Goal: Communication & Community: Ask a question

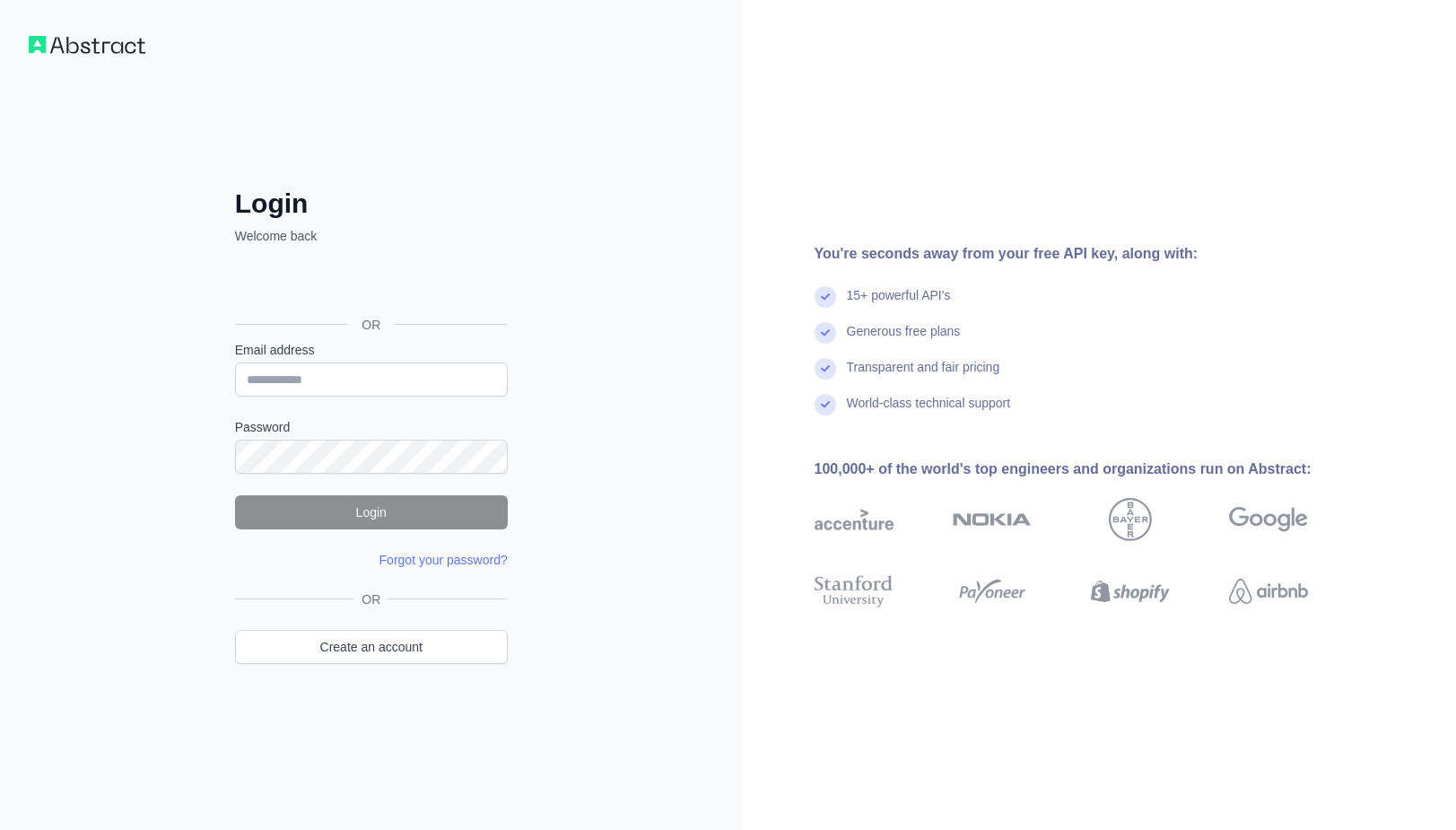
click at [330, 280] on div "Σύνδεση μέσω Google. Ανοίγει σε νέα καρτέλα" at bounding box center [369, 284] width 269 height 39
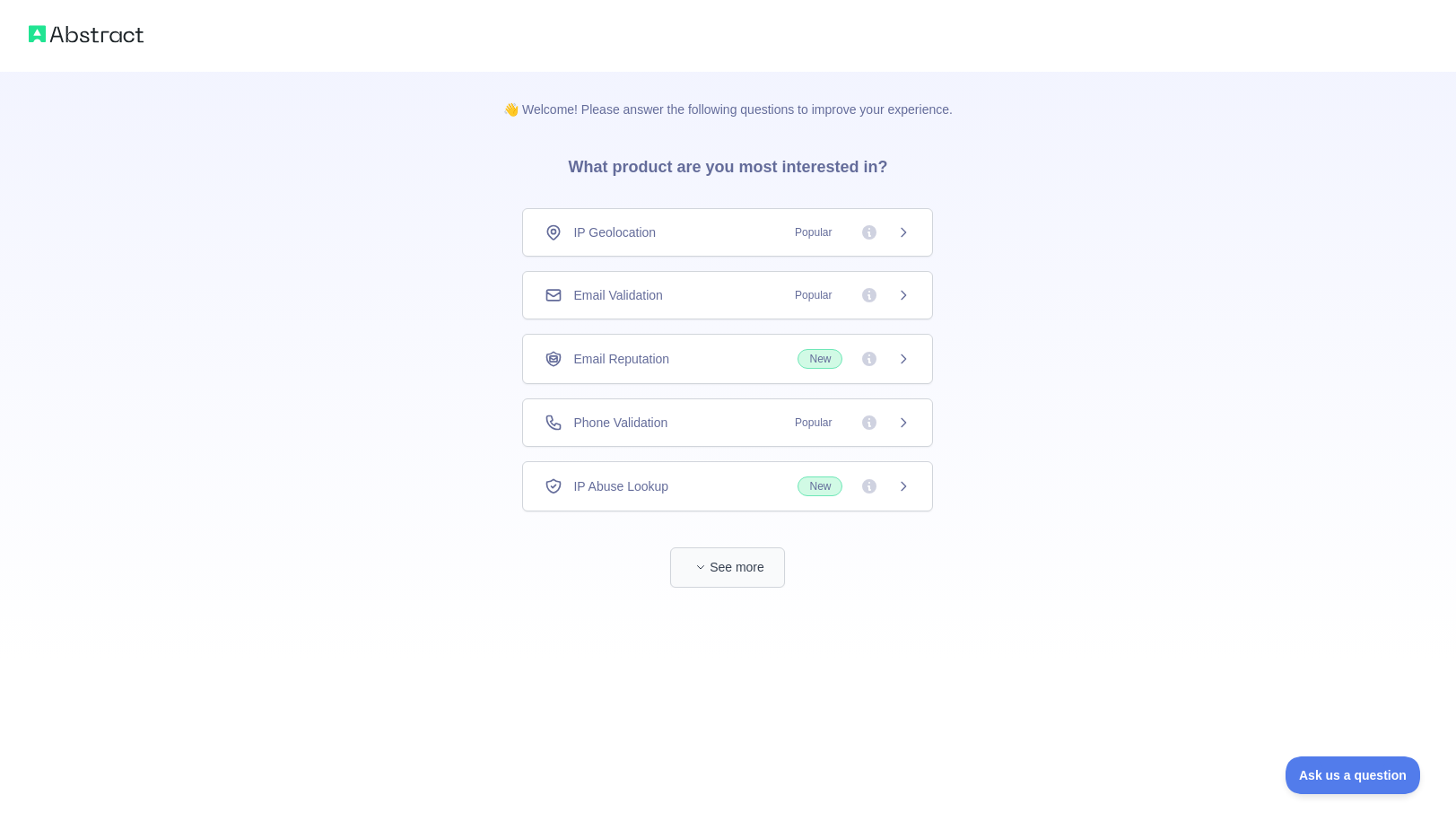
click at [737, 577] on button "See more" at bounding box center [728, 567] width 115 height 40
click at [748, 550] on div "Holidays Data" at bounding box center [728, 551] width 366 height 18
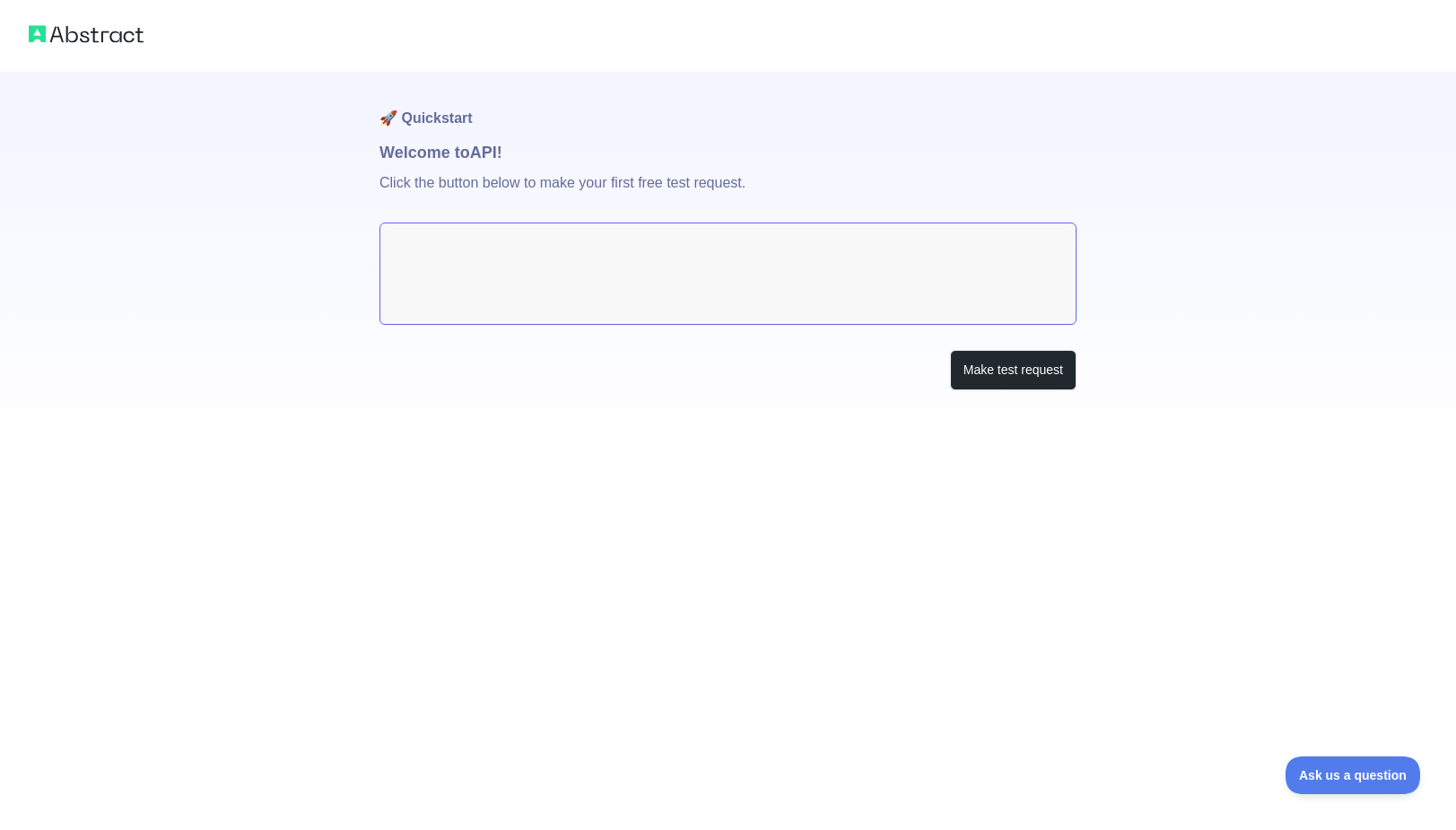
click at [99, 38] on img at bounding box center [86, 35] width 115 height 26
click at [21, 30] on div at bounding box center [728, 36] width 1456 height 72
click at [46, 33] on img at bounding box center [86, 35] width 115 height 26
click at [41, 33] on img at bounding box center [86, 35] width 115 height 26
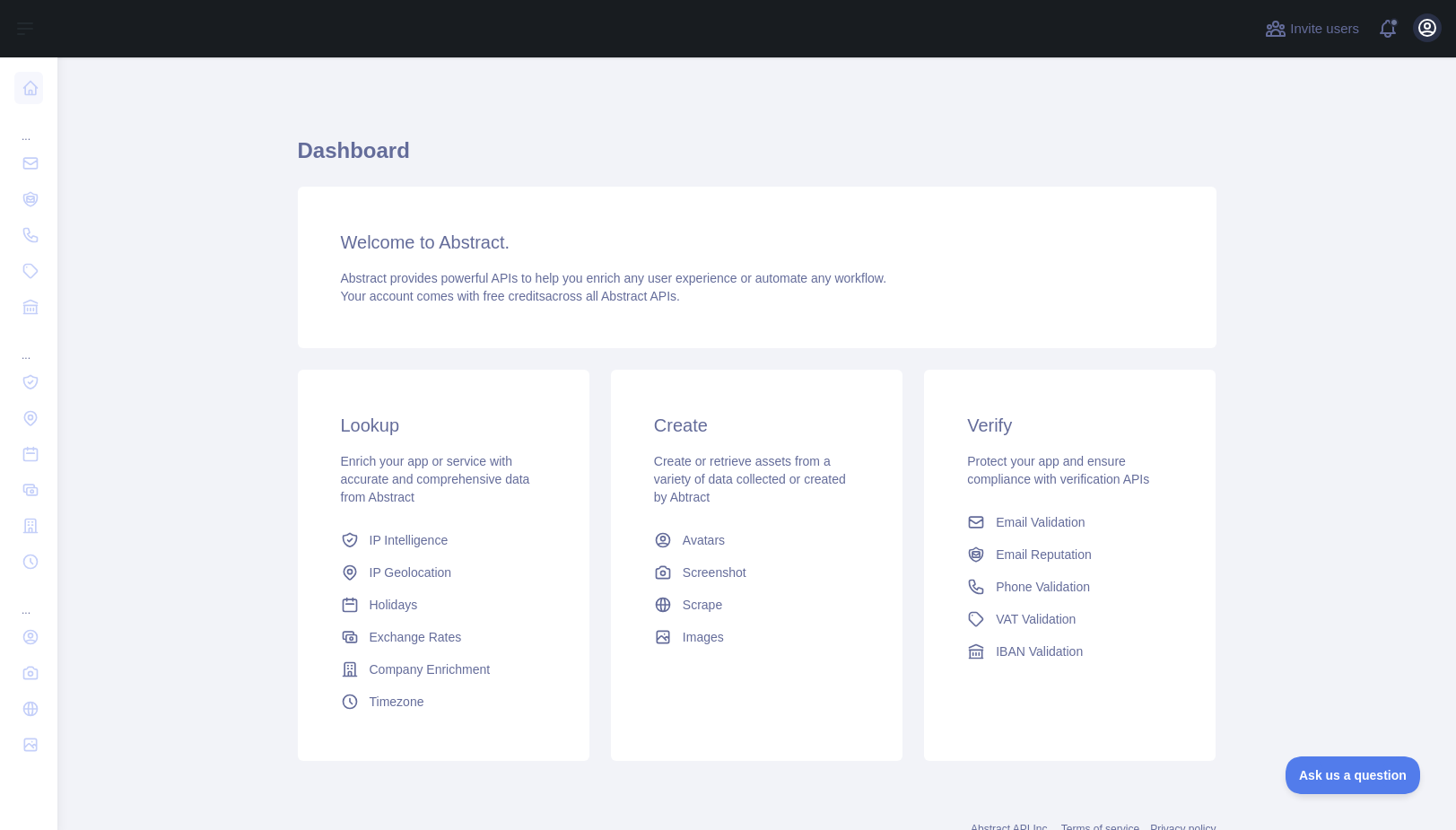
click at [1430, 27] on icon "button" at bounding box center [1428, 28] width 16 height 16
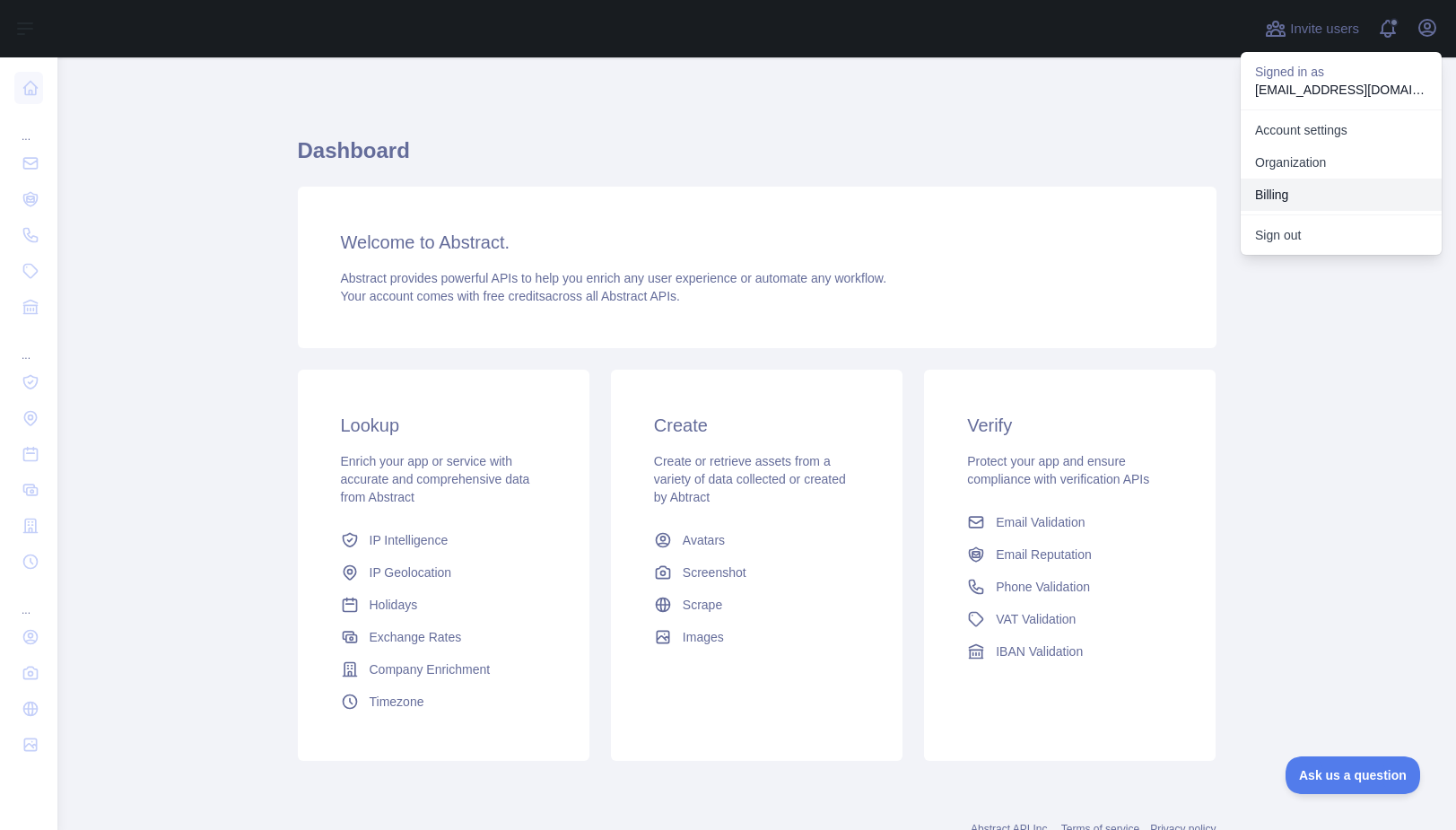
click at [1303, 198] on button "Billing" at bounding box center [1341, 194] width 201 height 32
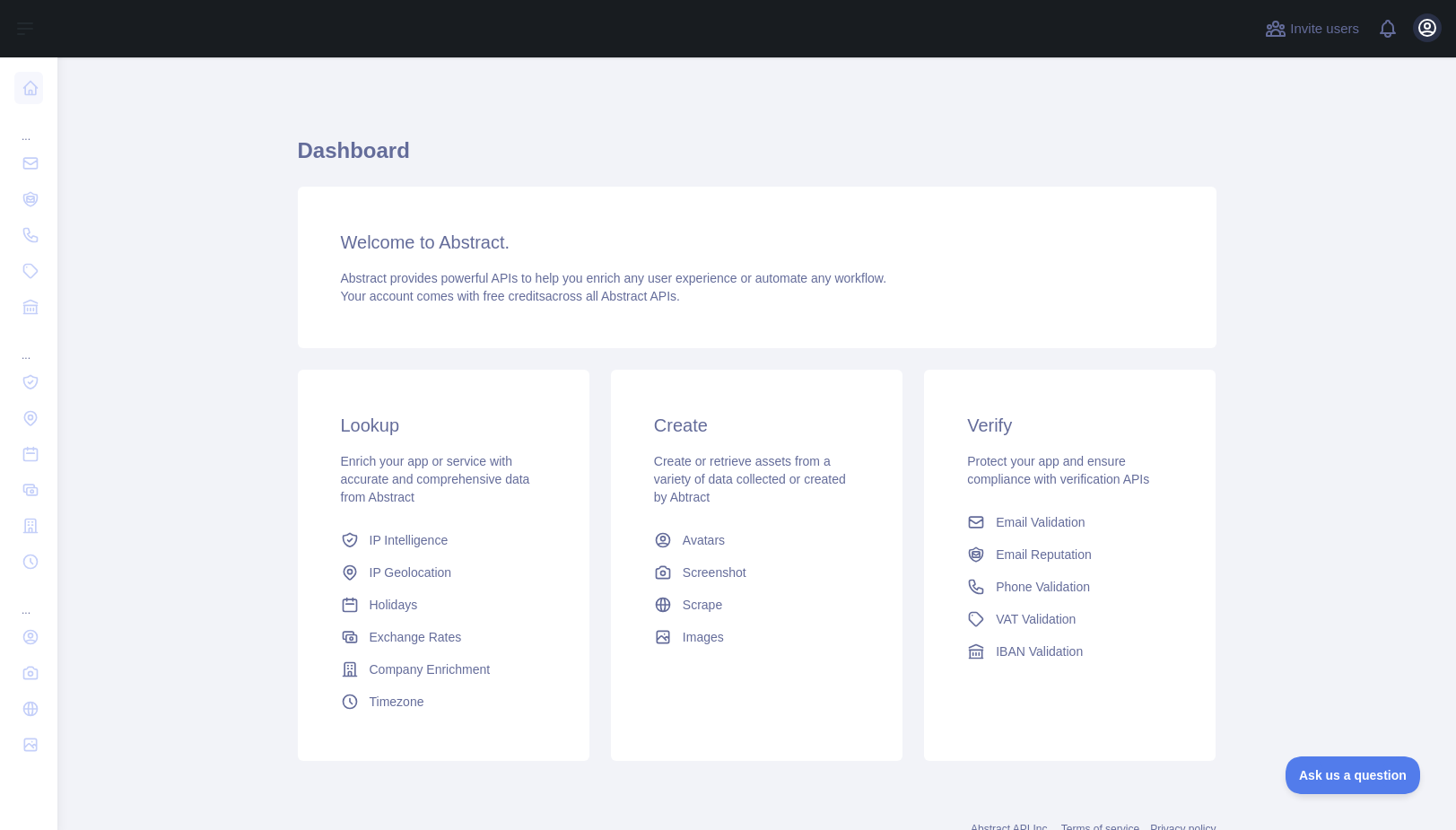
click at [1430, 31] on icon "button" at bounding box center [1428, 28] width 16 height 16
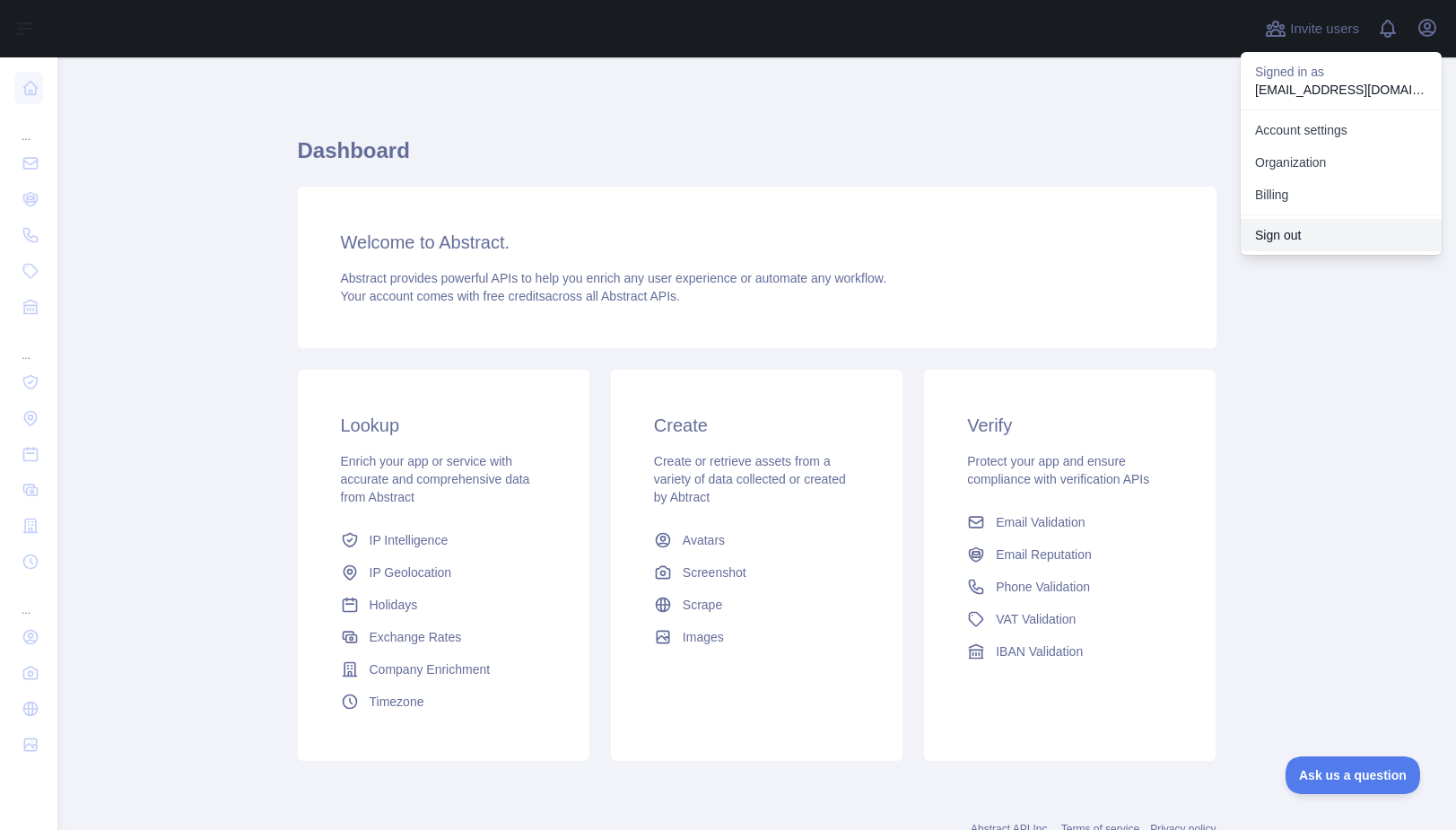
click at [1304, 233] on button "Sign out" at bounding box center [1341, 235] width 201 height 32
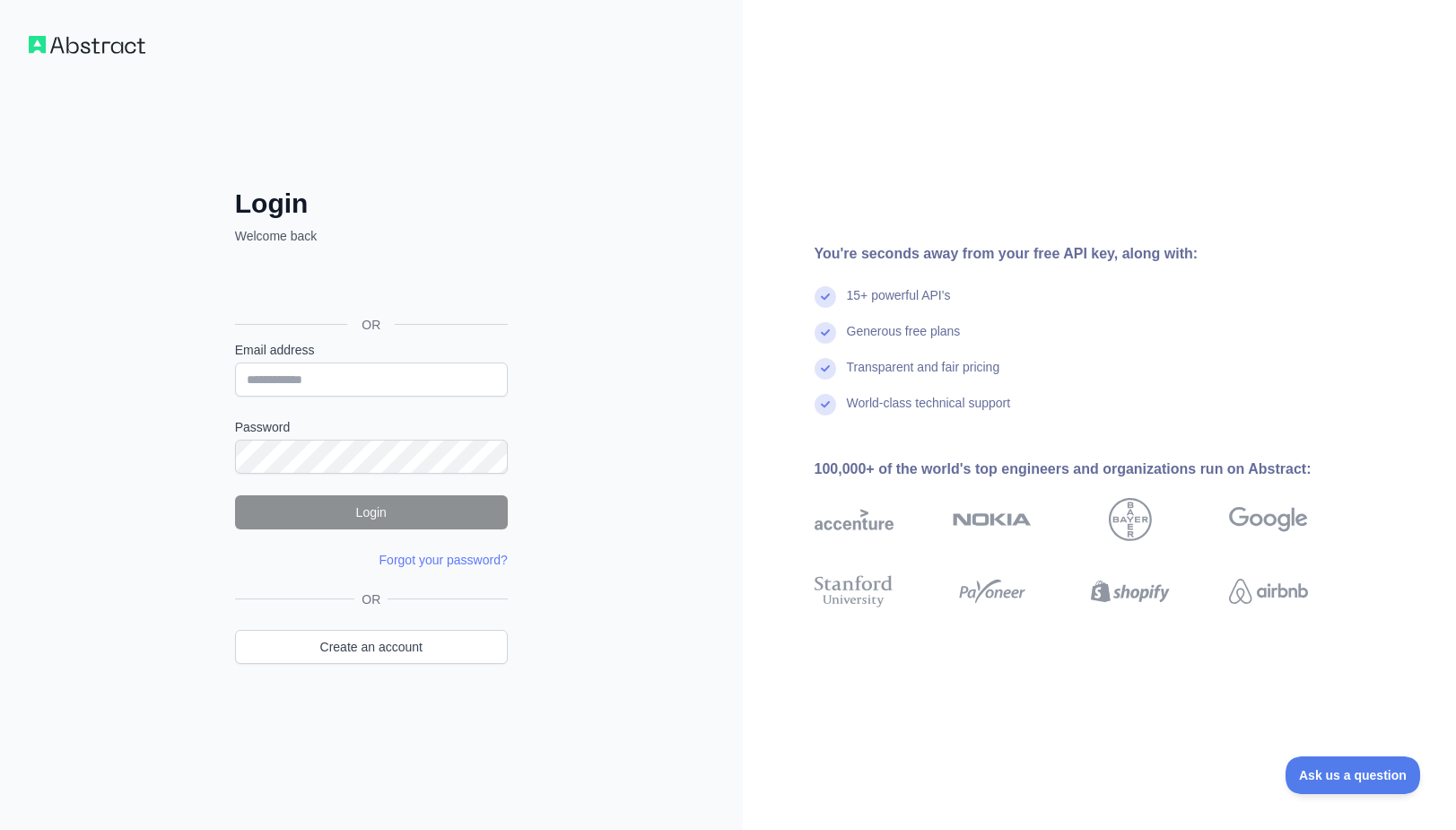
click at [423, 289] on div "Σύνδεση μέσω Google. Ανοίγει σε νέα καρτέλα" at bounding box center [369, 284] width 269 height 39
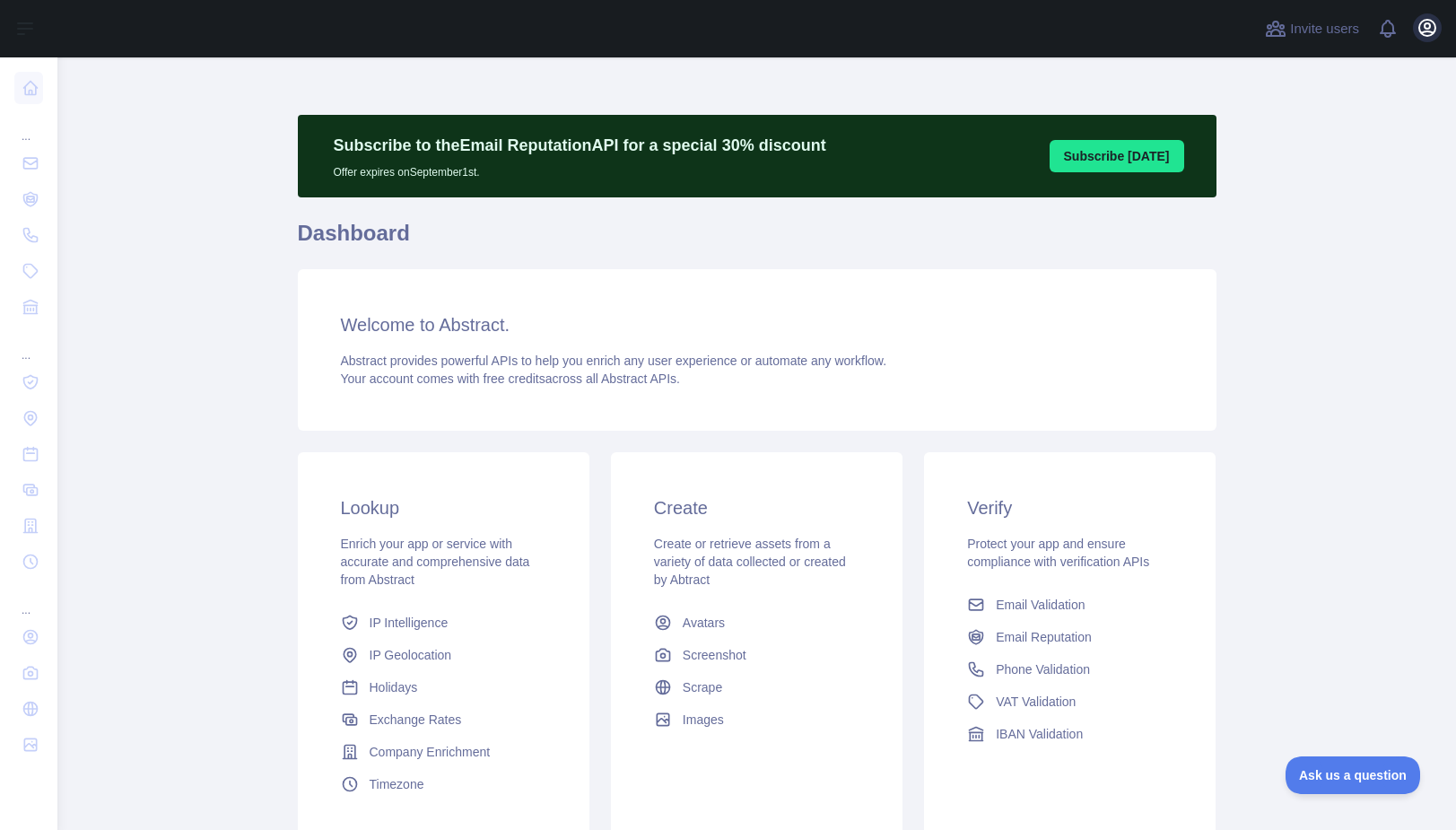
click at [1432, 35] on icon "button" at bounding box center [1428, 28] width 16 height 16
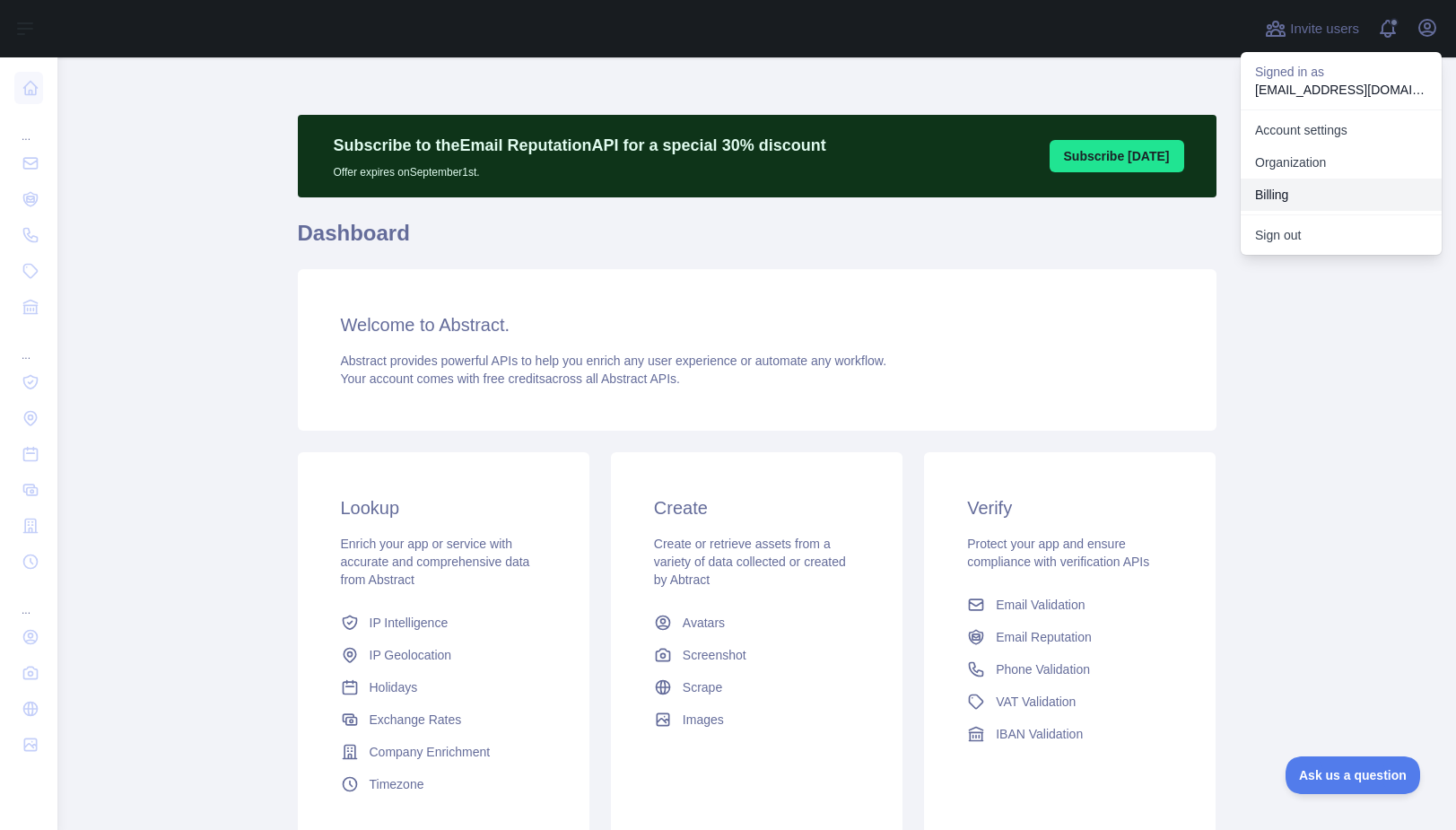
click at [1280, 186] on button "Billing" at bounding box center [1341, 194] width 201 height 32
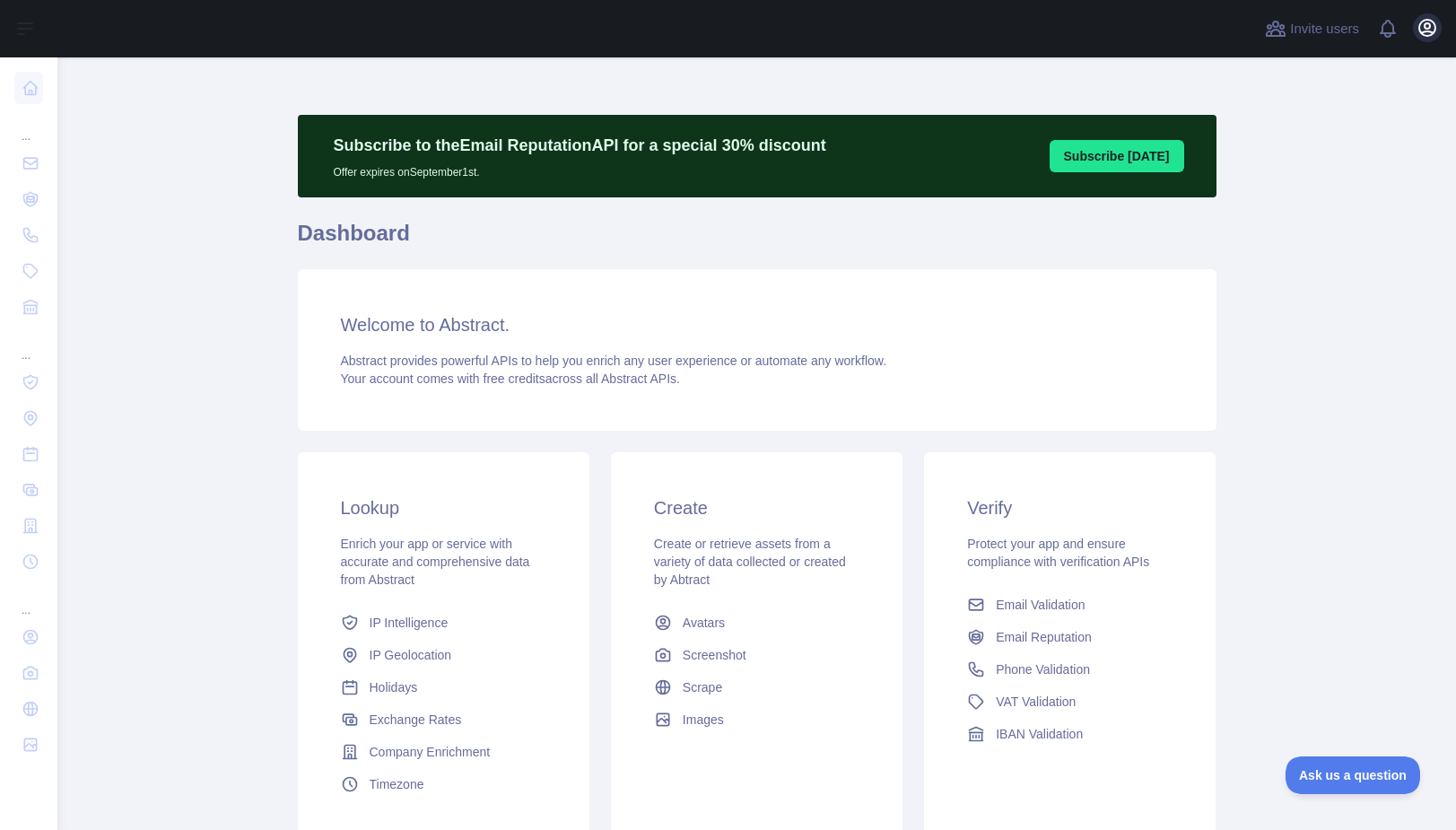
click at [1425, 36] on icon "button" at bounding box center [1428, 28] width 16 height 16
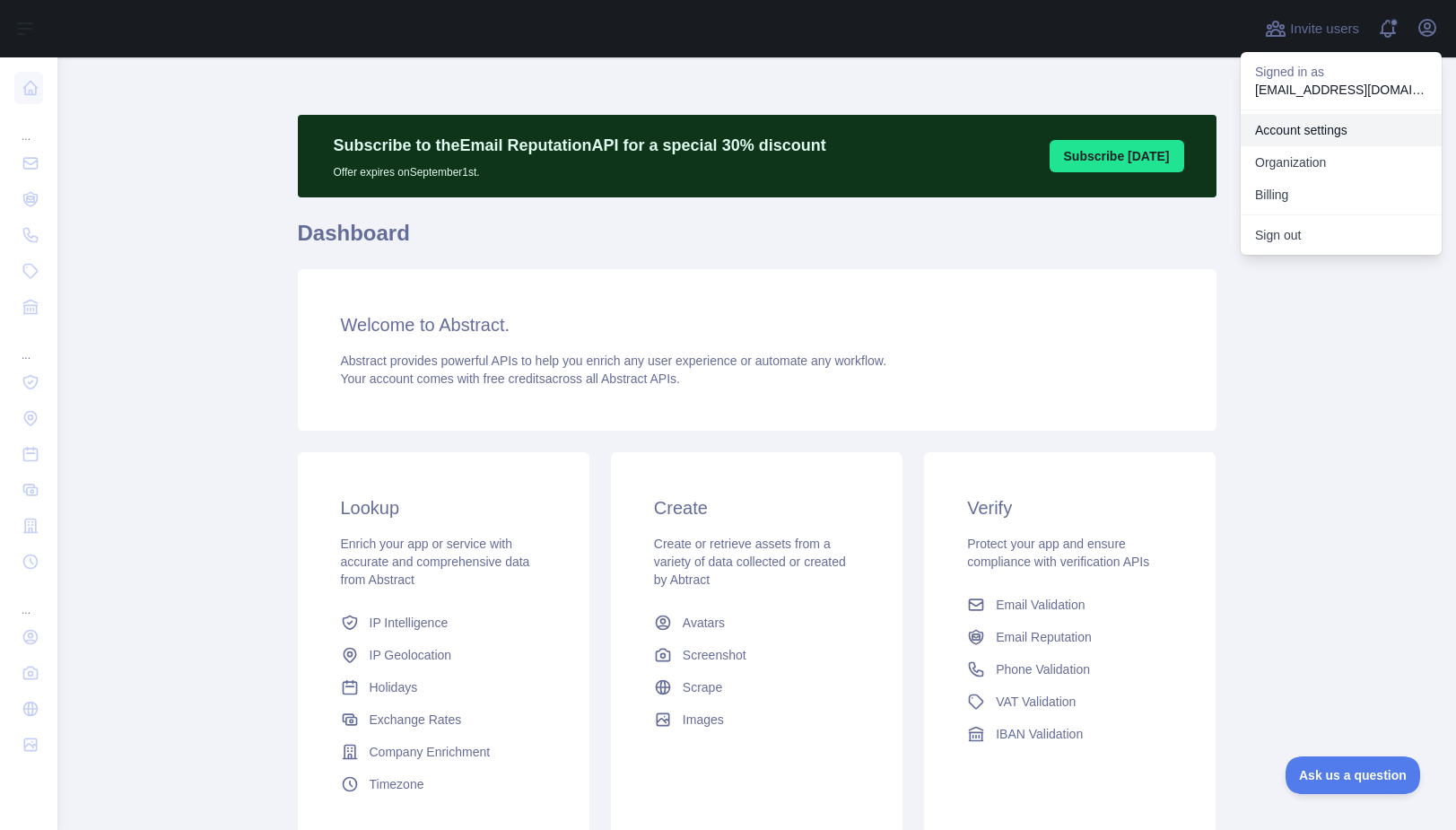
click at [1342, 128] on link "Account settings" at bounding box center [1341, 130] width 201 height 32
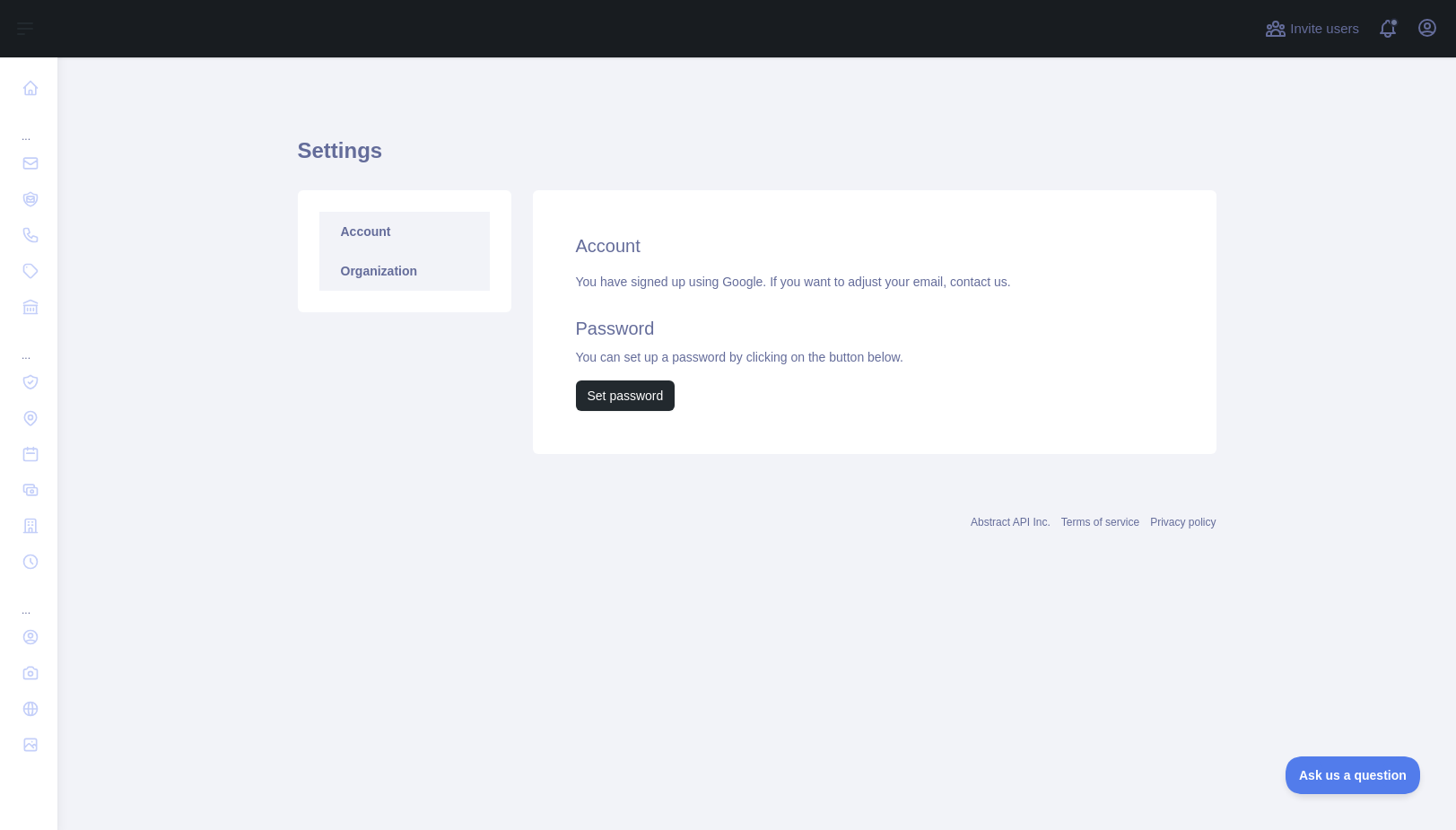
click at [370, 277] on link "Organization" at bounding box center [404, 270] width 171 height 39
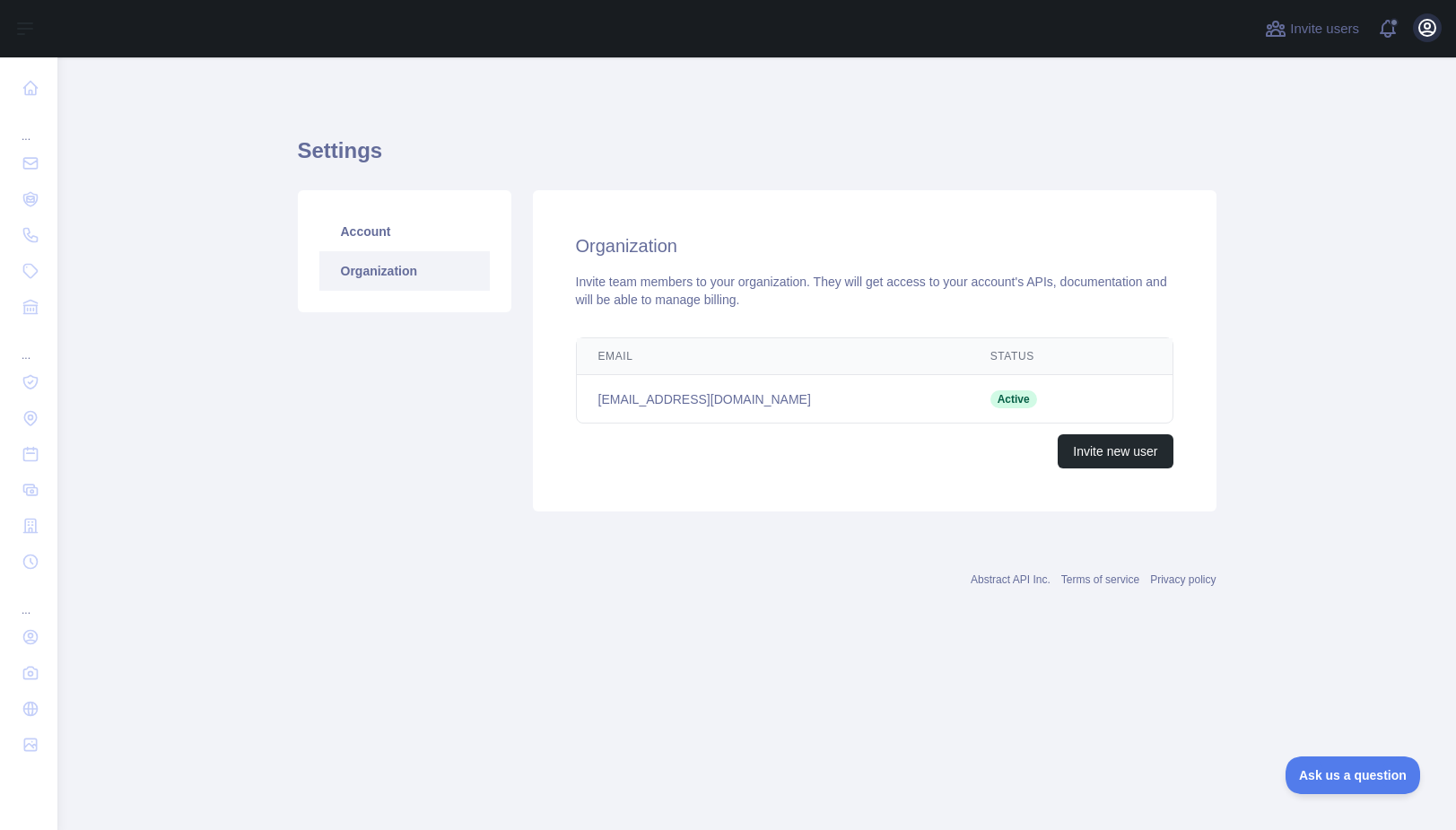
click at [1425, 29] on icon "button" at bounding box center [1428, 28] width 22 height 22
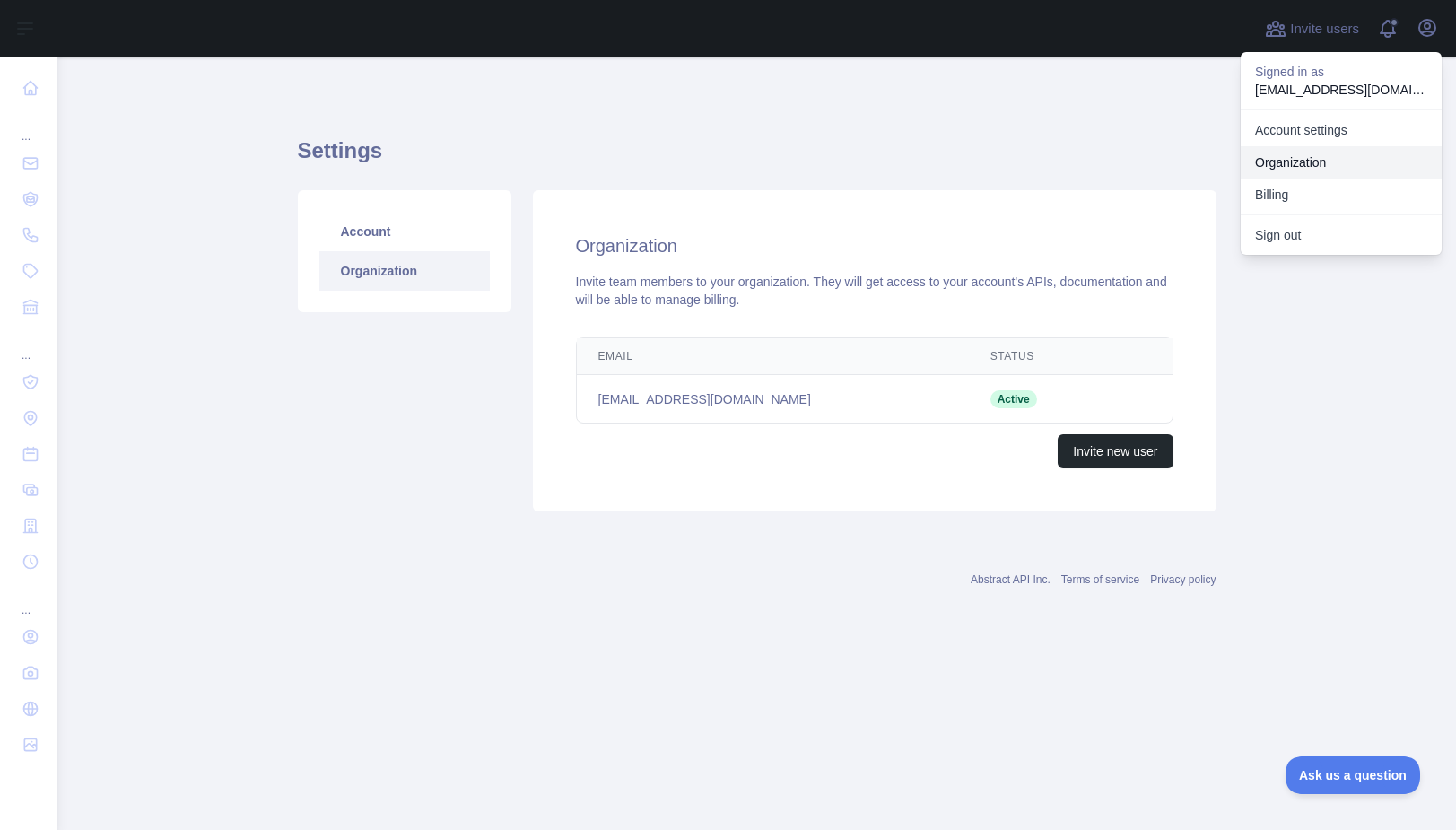
click at [1299, 156] on link "Organization" at bounding box center [1341, 162] width 201 height 32
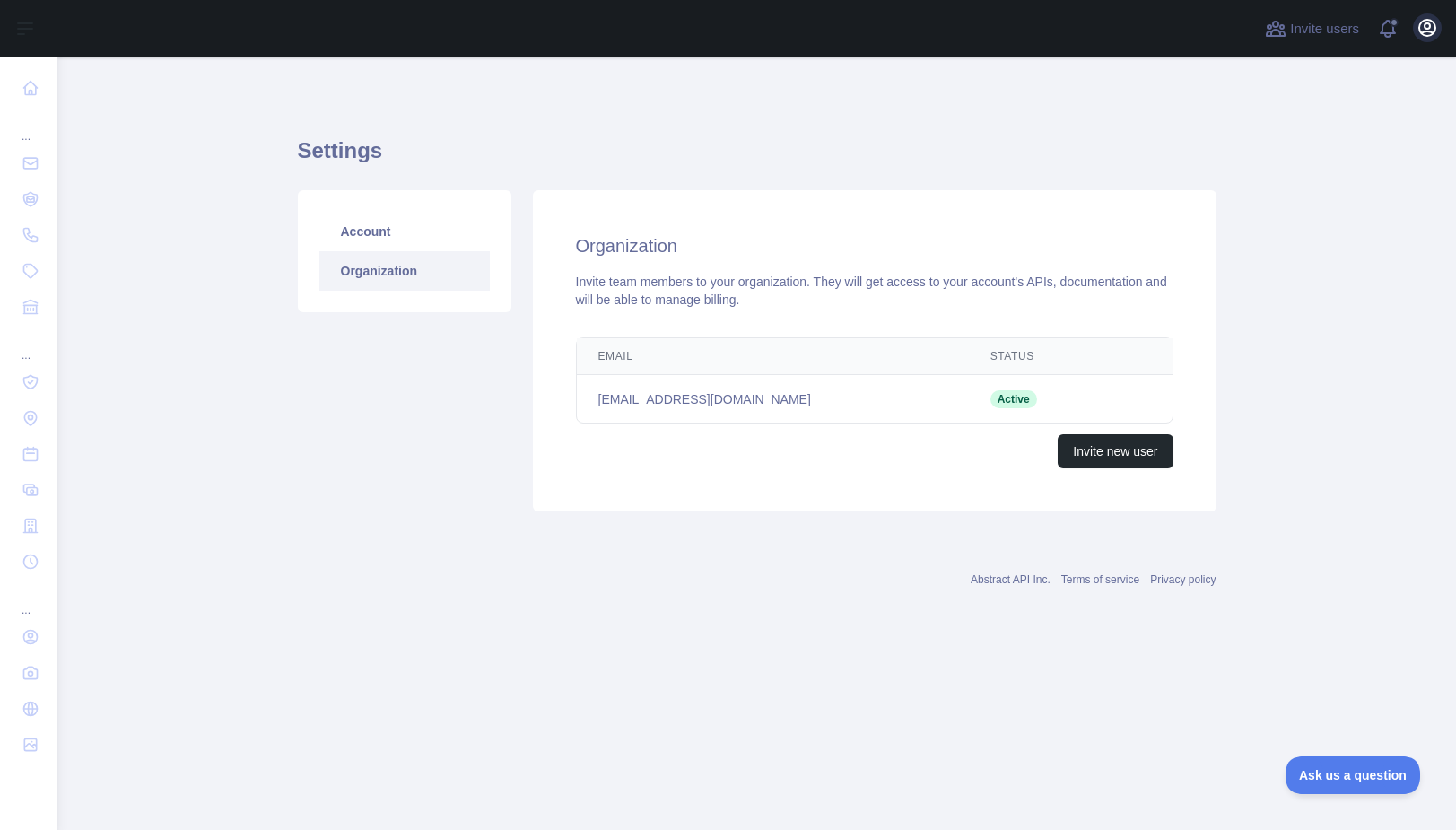
click at [1425, 35] on icon "button" at bounding box center [1428, 28] width 16 height 16
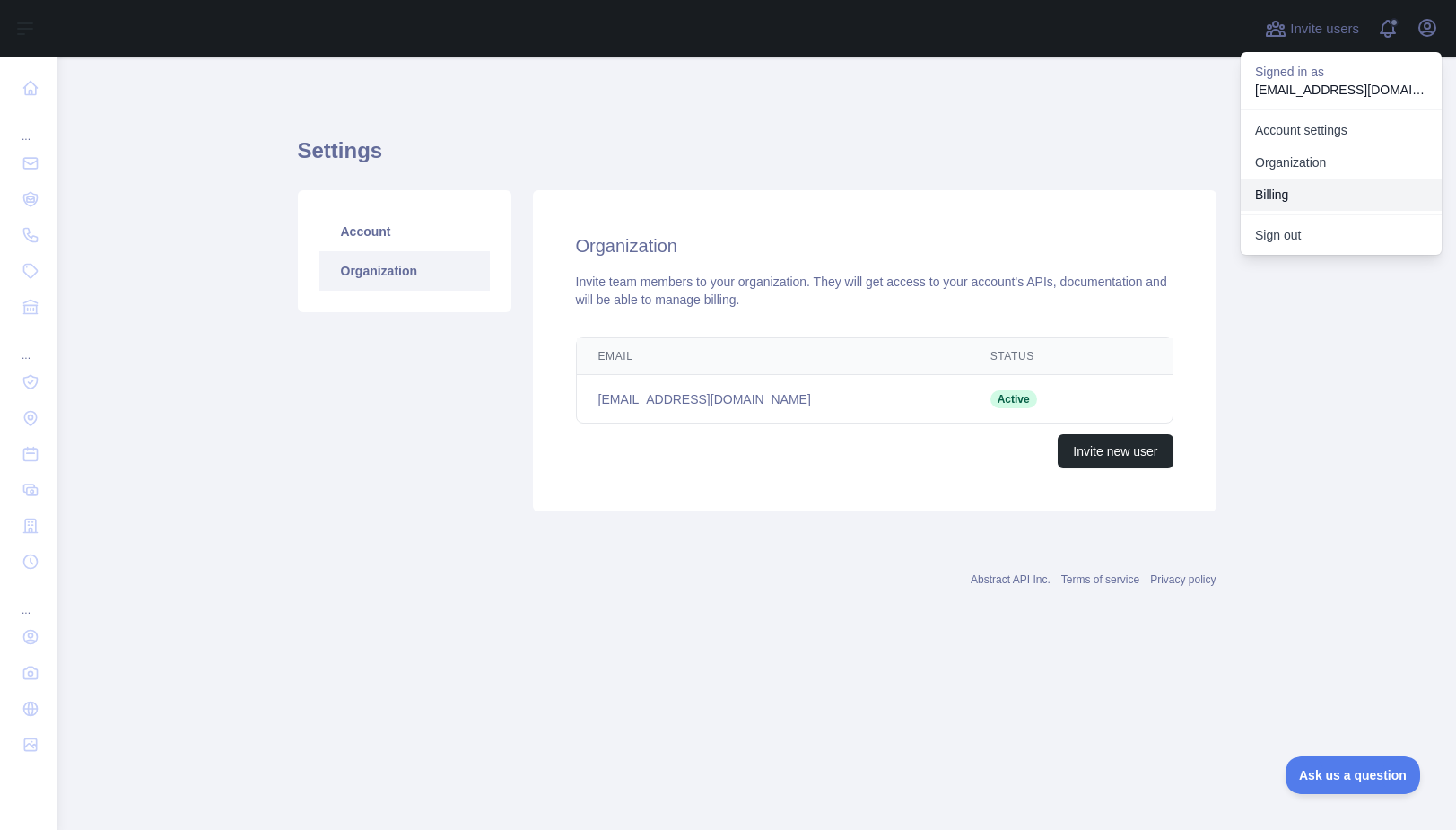
click at [1282, 191] on button "Billing" at bounding box center [1341, 194] width 201 height 32
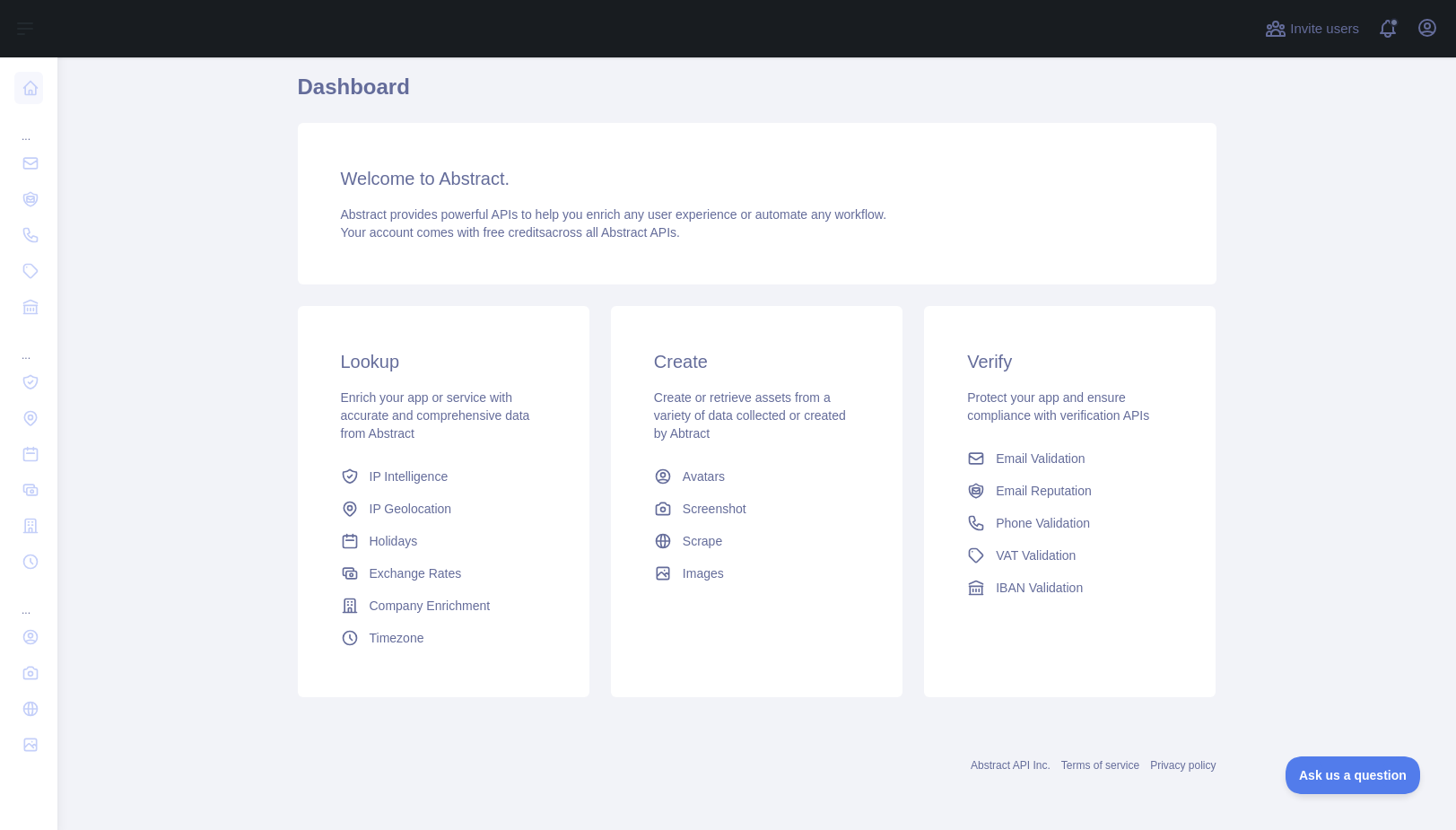
scroll to position [146, 0]
click at [1335, 772] on span "Ask us a question" at bounding box center [1343, 772] width 134 height 13
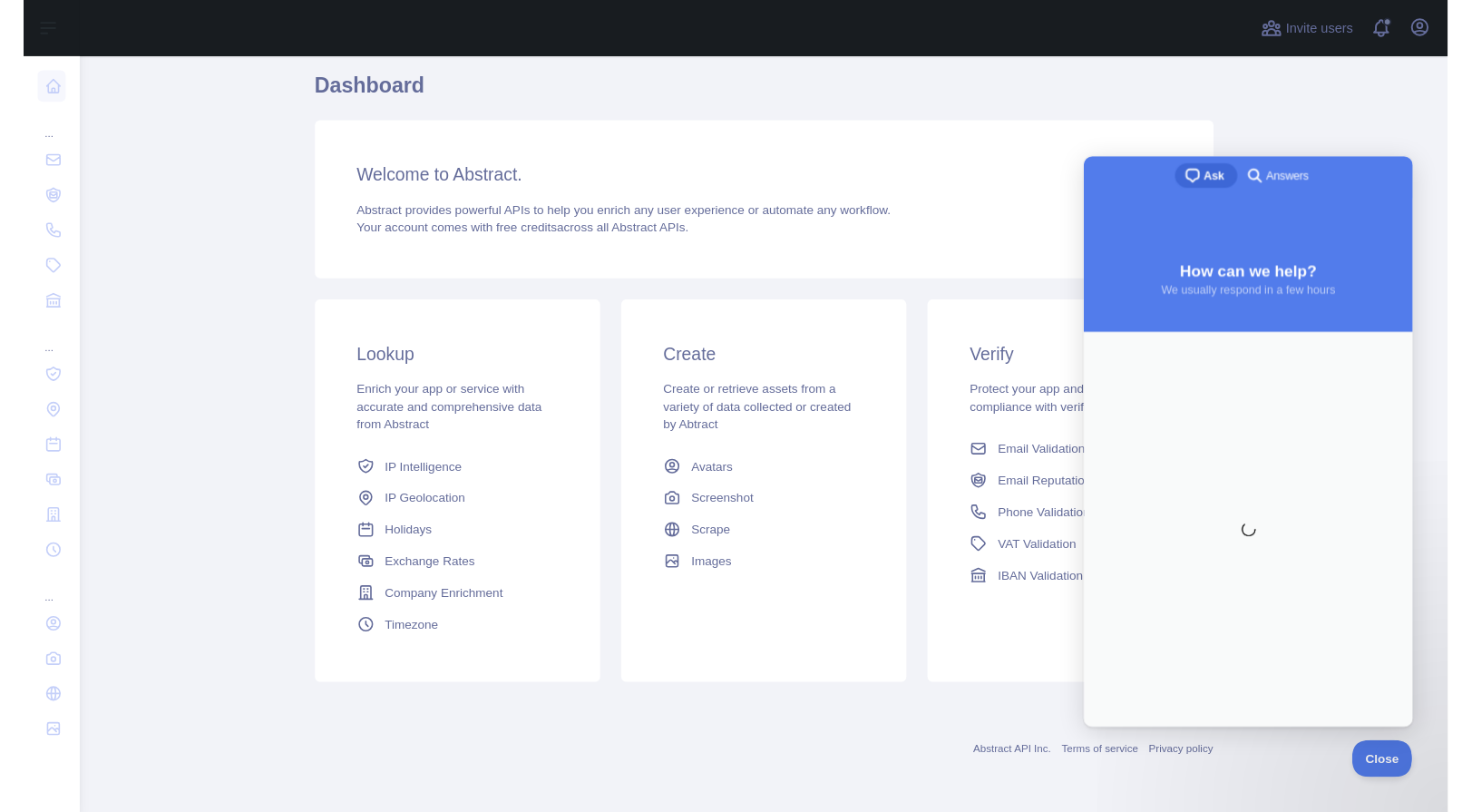
scroll to position [0, 0]
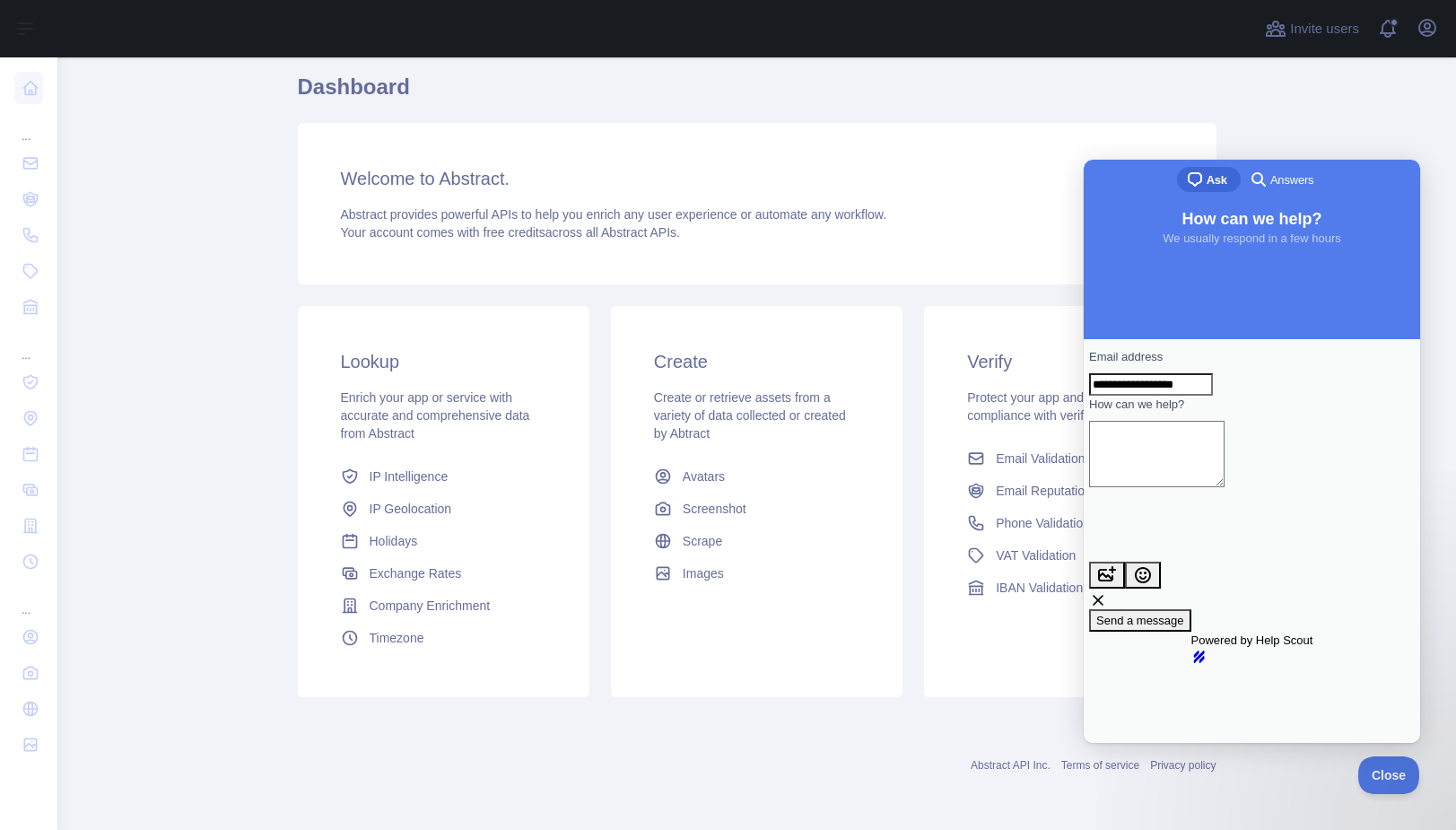
type input "**********"
click at [1224, 475] on textarea "How can we help?" at bounding box center [1157, 454] width 135 height 67
paste textarea "**********"
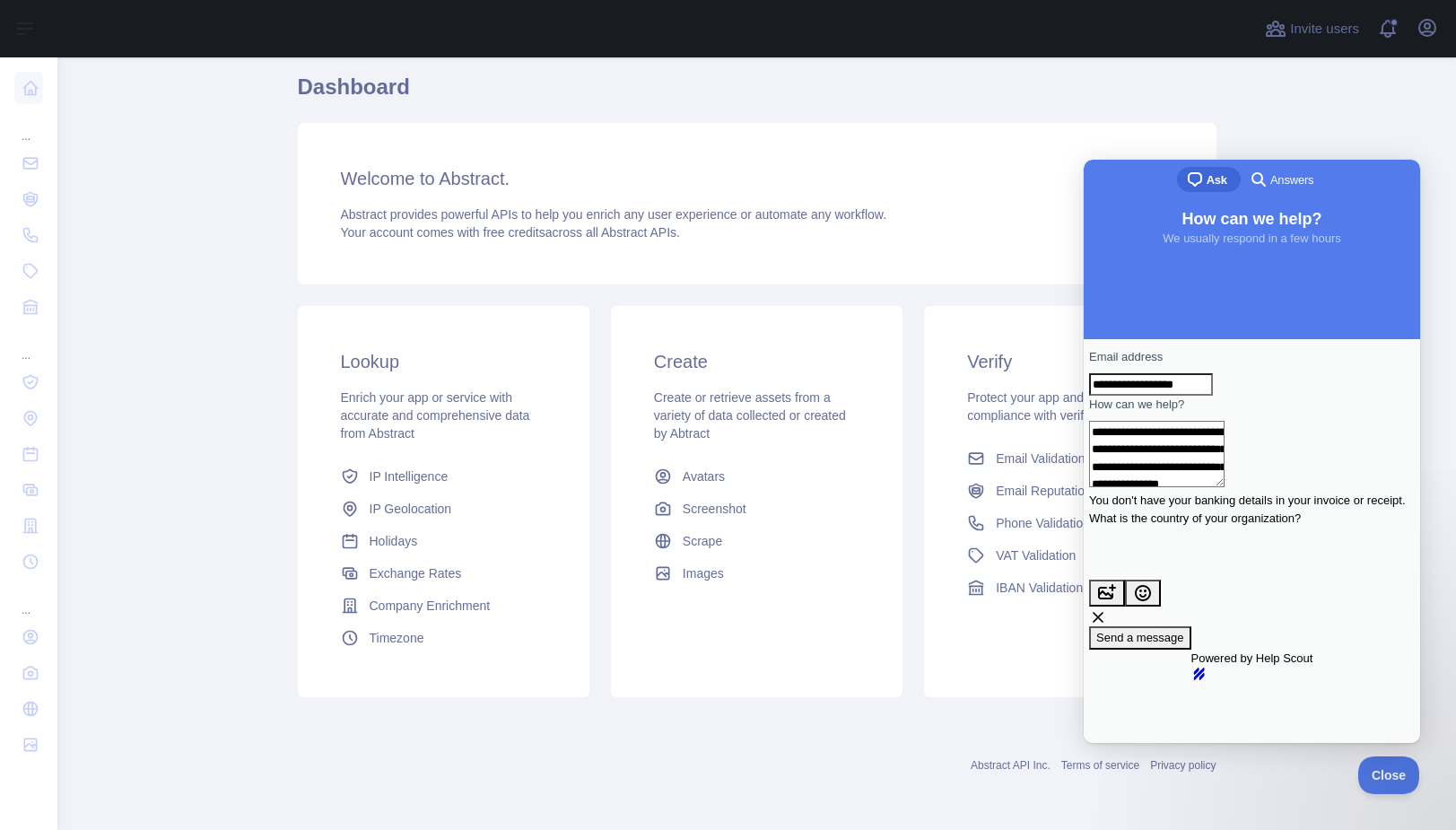
type textarea "**********"
click at [1184, 631] on span "Send a message" at bounding box center [1140, 637] width 88 height 14
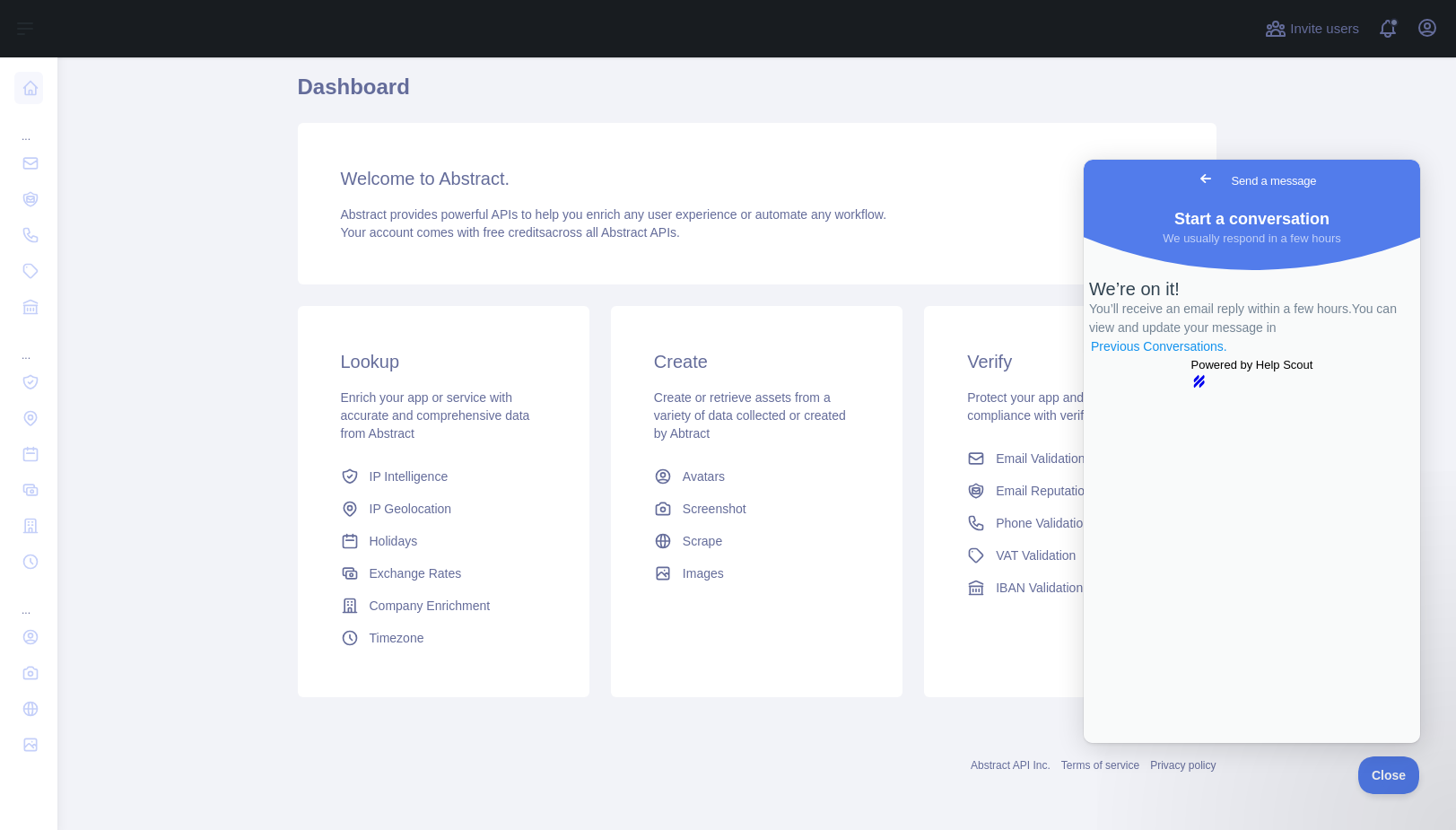
click at [1229, 356] on link "Previous Conversations ." at bounding box center [1158, 347] width 140 height 19
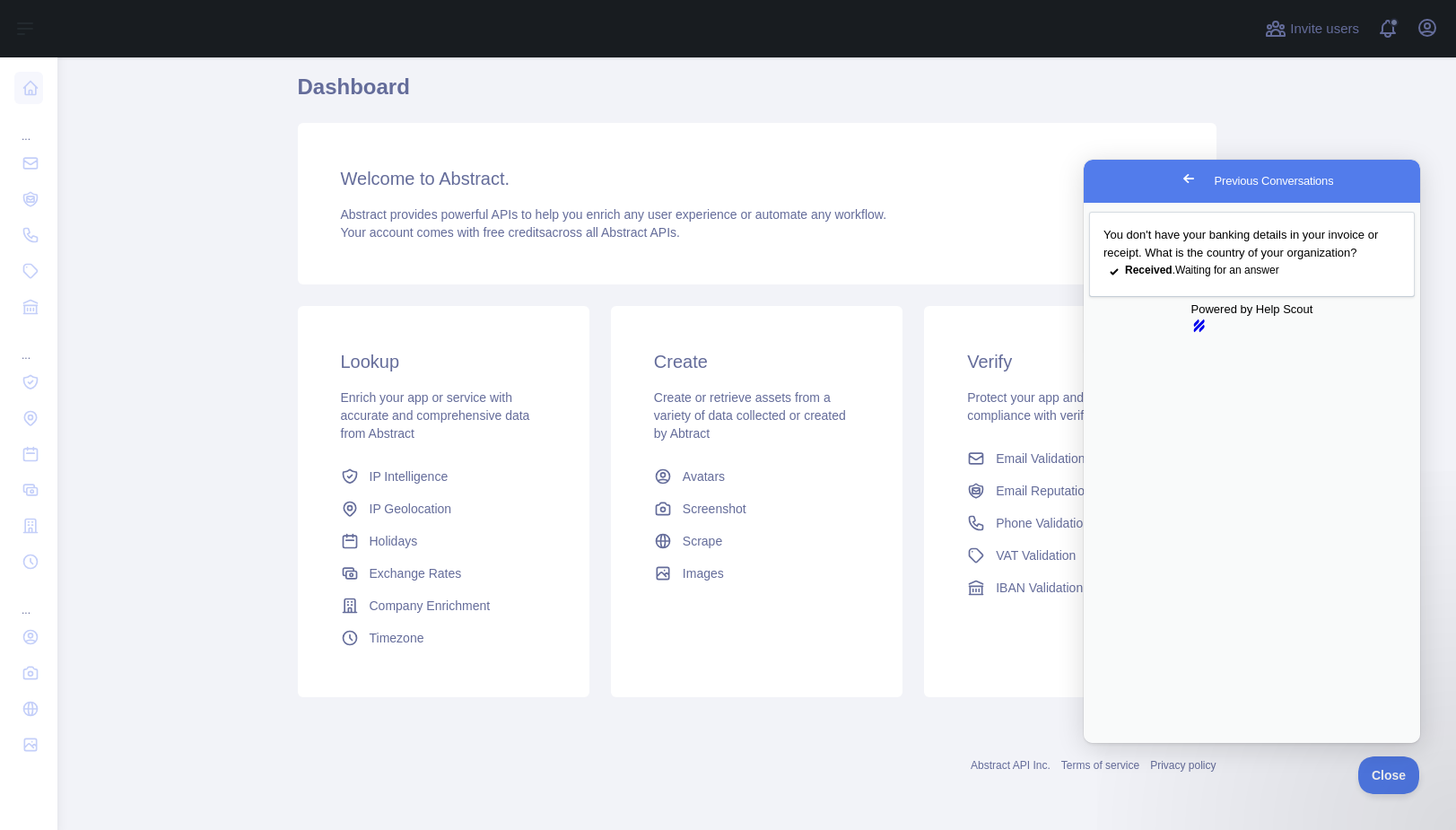
click at [851, 712] on div "Subscribe to the Email Reputation API for a special 30 % discount Offer expires…" at bounding box center [757, 338] width 918 height 768
click at [989, 762] on link "Abstract API Inc." at bounding box center [1010, 765] width 79 height 13
